Goal: Information Seeking & Learning: Learn about a topic

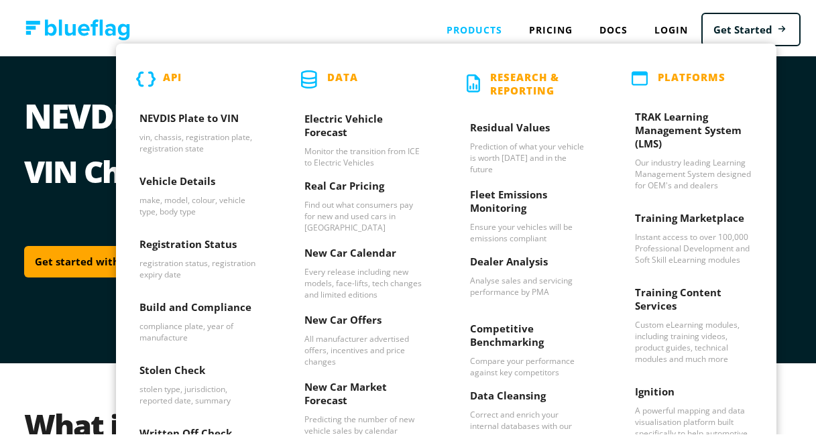
click at [445, 26] on div "Products API NEVDIS Plate to VIN vin, chassis, registration plate, registration…" at bounding box center [474, 26] width 82 height 27
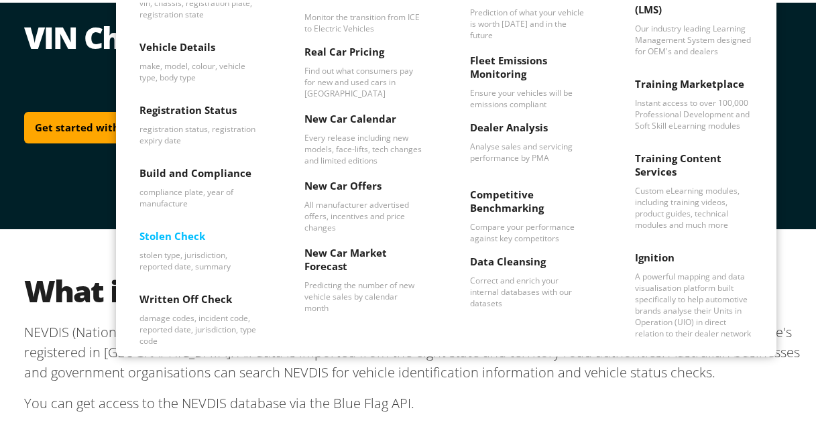
scroll to position [67, 0]
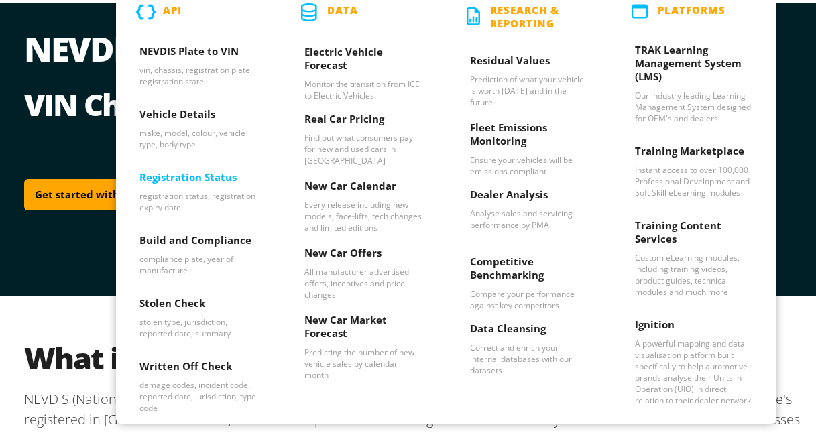
click at [198, 190] on p "registration status, registration expiry date" at bounding box center [198, 199] width 118 height 23
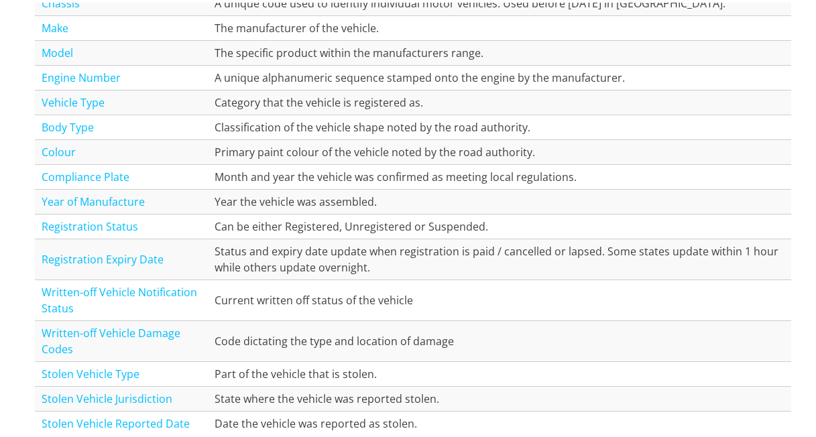
scroll to position [1676, 0]
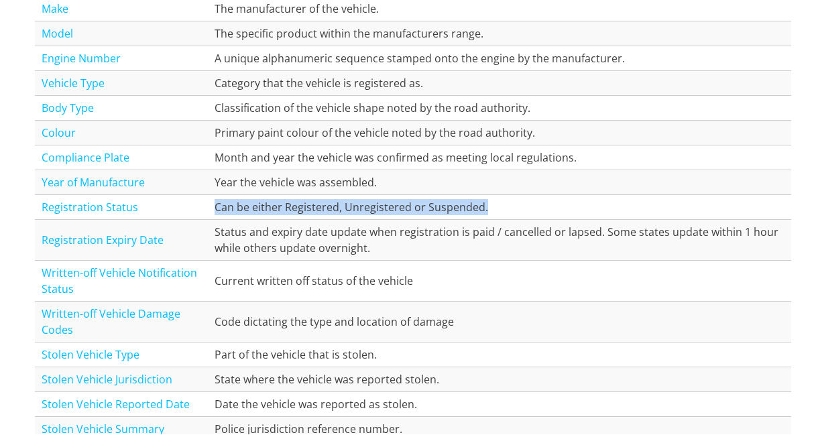
drag, startPoint x: 483, startPoint y: 204, endPoint x: 210, endPoint y: 208, distance: 272.8
click at [210, 208] on td "Can be either Registered, Unregistered or Suspended." at bounding box center [499, 204] width 583 height 25
copy td "Can be either Registered, Unregistered or Suspended."
click at [120, 206] on link "Registration Status" at bounding box center [90, 204] width 97 height 15
